Goal: Check status

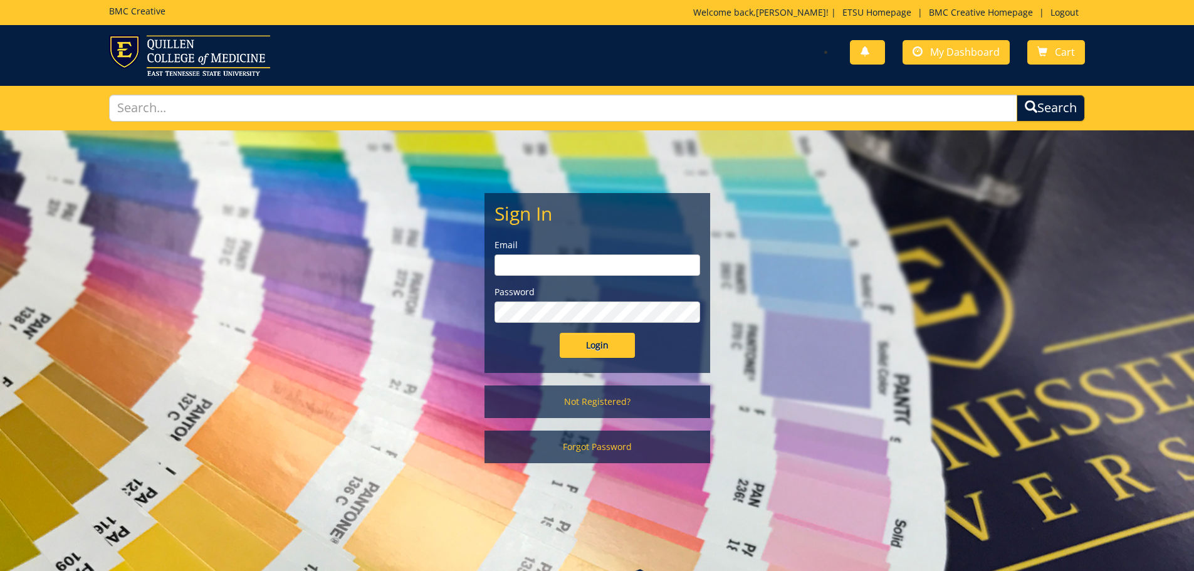
click at [528, 252] on div "Email" at bounding box center [597, 257] width 206 height 37
drag, startPoint x: 539, startPoint y: 267, endPoint x: 545, endPoint y: 273, distance: 8.0
click at [539, 267] on input "email" at bounding box center [597, 264] width 206 height 21
type input "[EMAIL_ADDRESS][DOMAIN_NAME]"
click at [559, 333] on input "Login" at bounding box center [596, 345] width 75 height 25
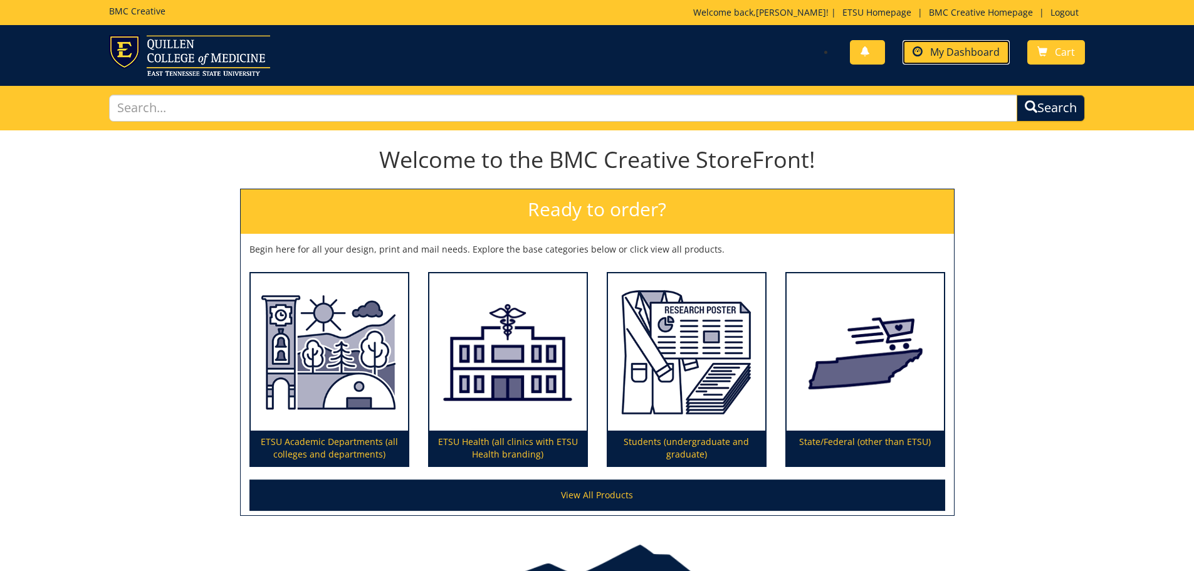
click at [926, 60] on link "My Dashboard" at bounding box center [955, 52] width 107 height 24
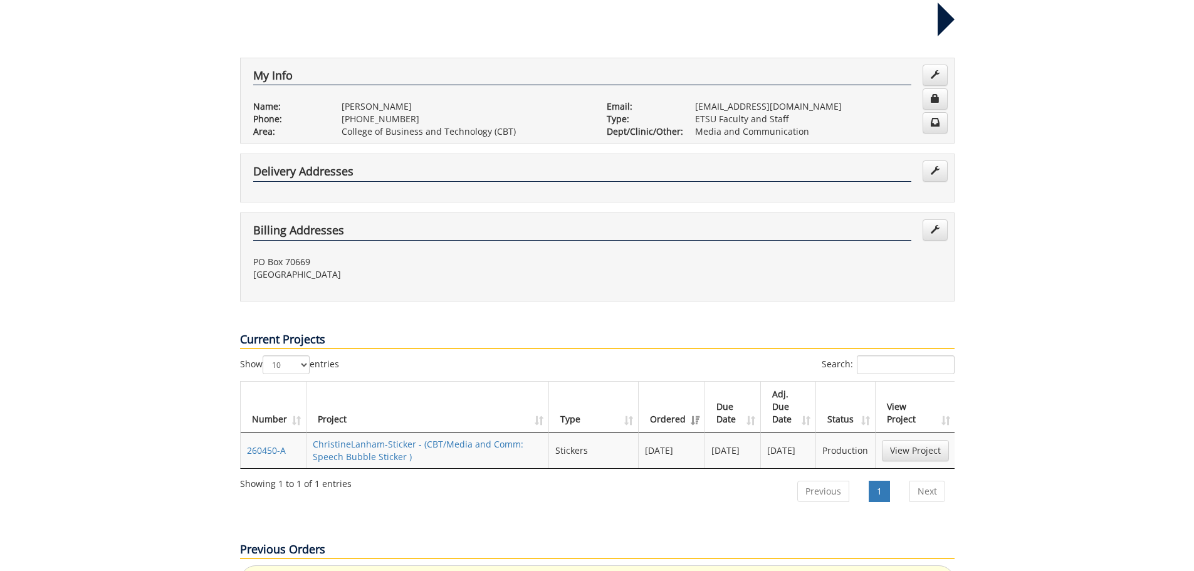
scroll to position [376, 0]
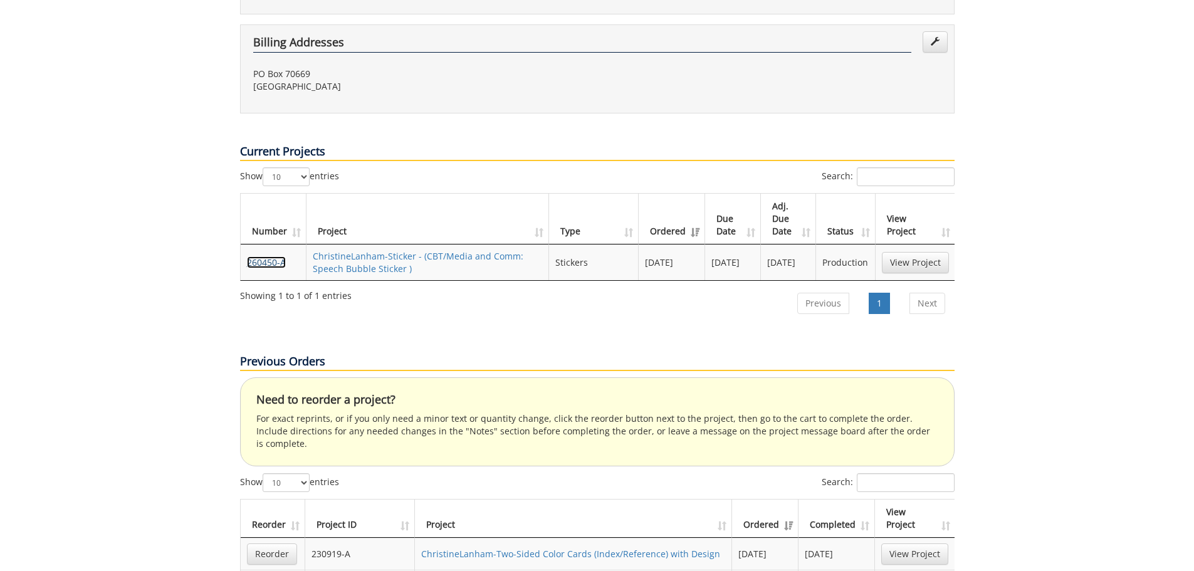
click at [255, 256] on link "260450-A" at bounding box center [266, 262] width 39 height 12
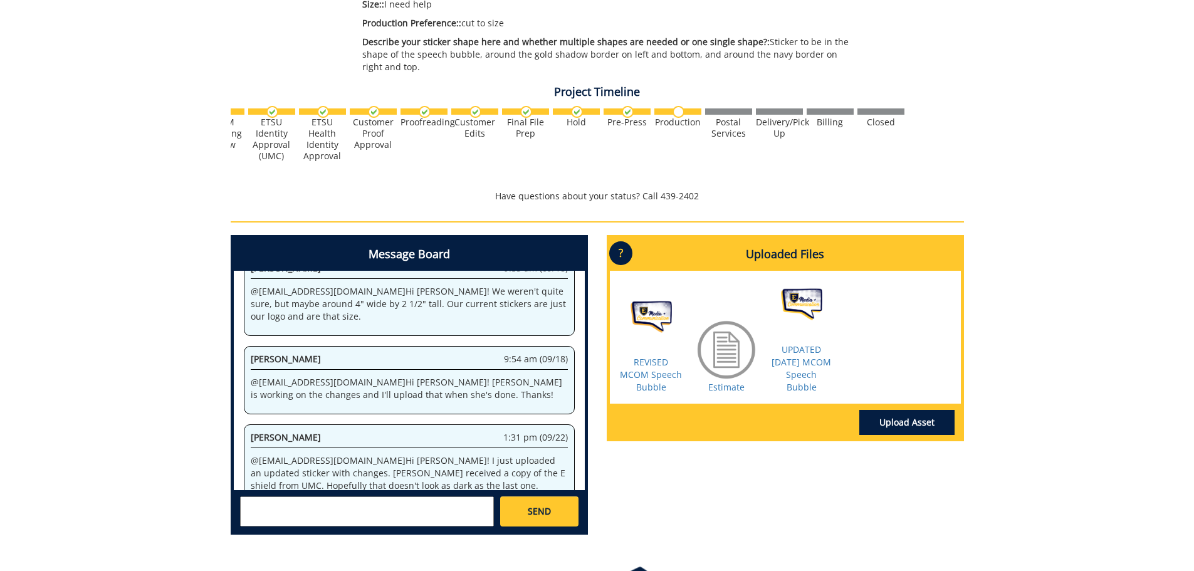
scroll to position [376, 0]
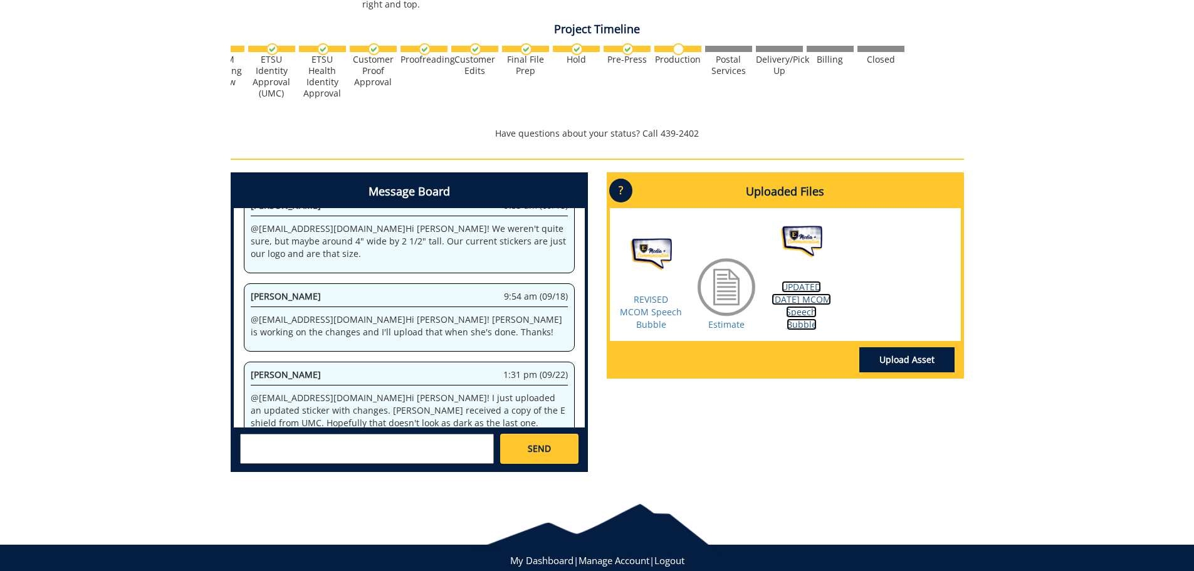
click at [798, 298] on link "UPDATED 9.22.25 MCOM Speech Bubble" at bounding box center [801, 305] width 60 height 49
click at [770, 446] on div "Message Board System 1:57 pm (09/08) Welcome to the Project Messenger. All mess…" at bounding box center [597, 327] width 752 height 310
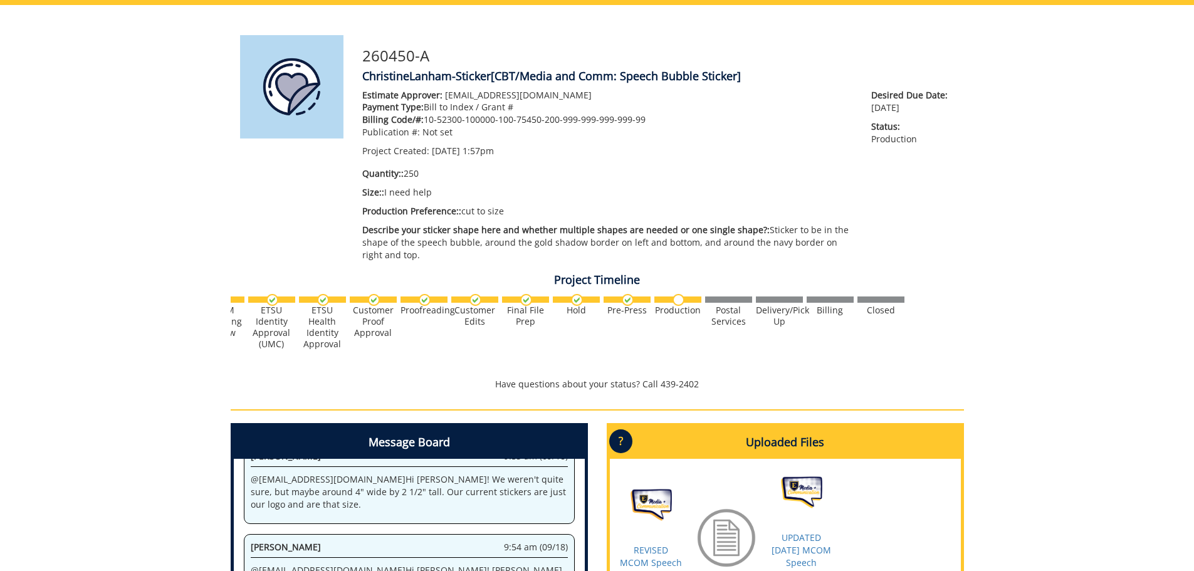
scroll to position [0, 0]
